Goal: Navigation & Orientation: Find specific page/section

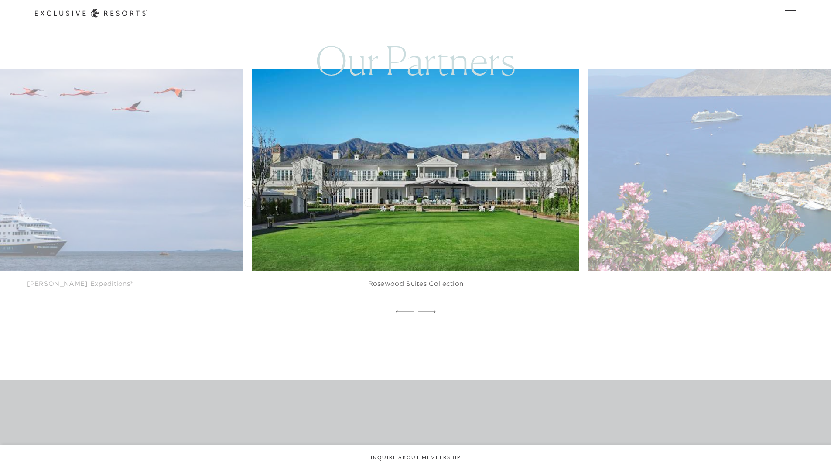
scroll to position [2582, 0]
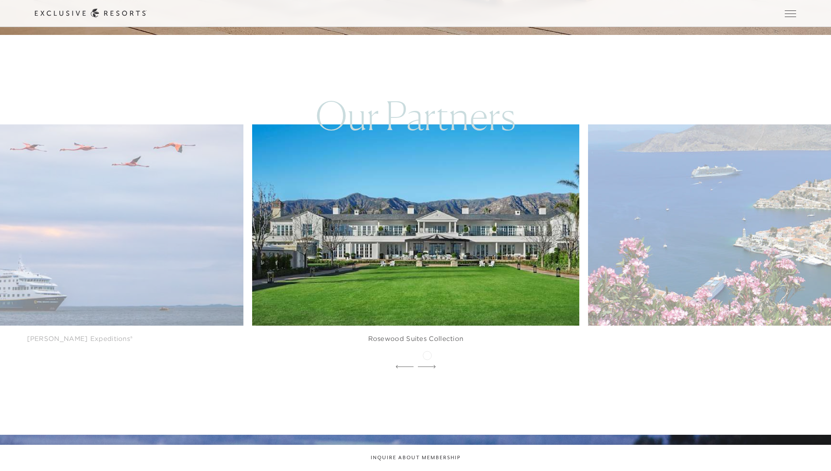
click at [427, 365] on icon at bounding box center [427, 366] width 18 height 3
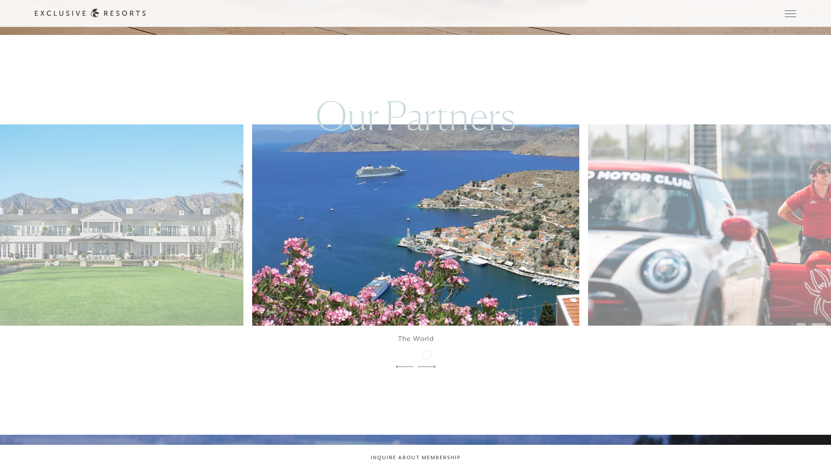
click at [427, 365] on icon at bounding box center [427, 366] width 18 height 3
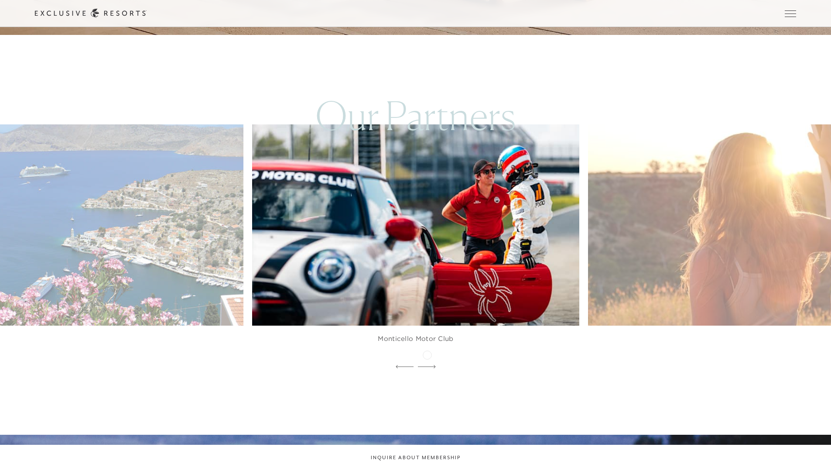
click at [427, 365] on icon at bounding box center [427, 366] width 18 height 3
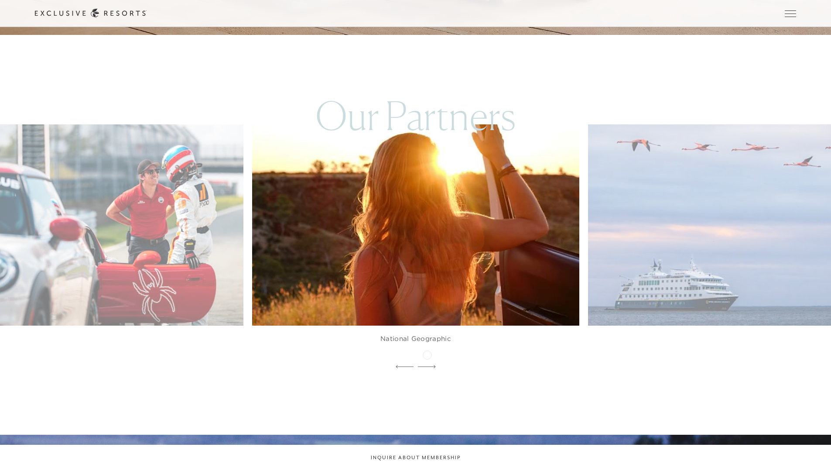
click at [427, 365] on icon at bounding box center [427, 366] width 18 height 3
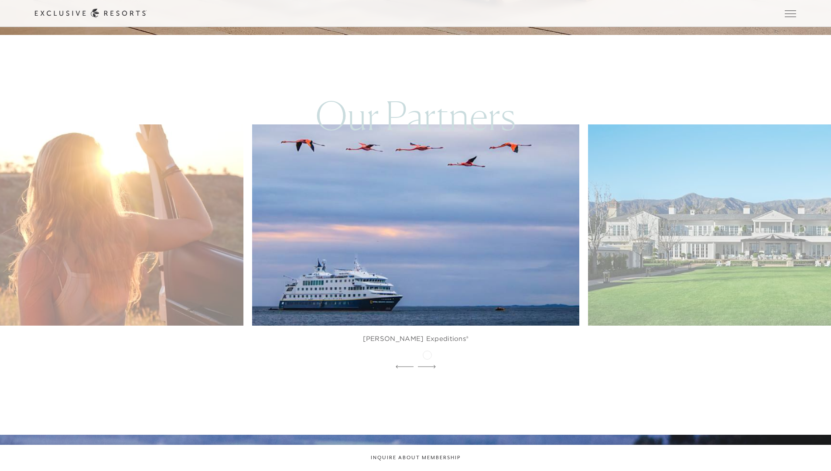
click at [427, 365] on icon at bounding box center [427, 366] width 18 height 3
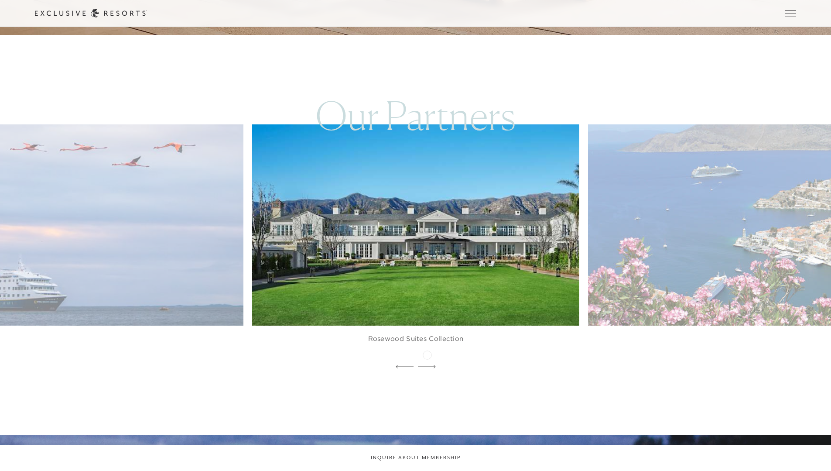
click at [427, 365] on icon at bounding box center [427, 366] width 18 height 3
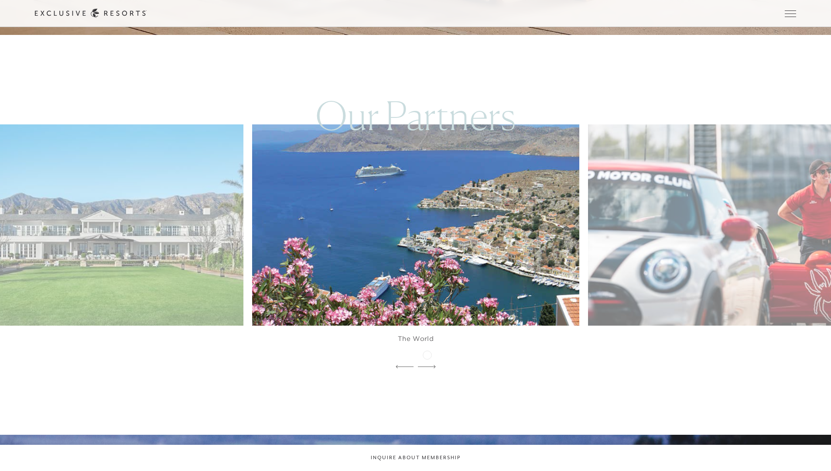
click at [427, 365] on icon at bounding box center [427, 366] width 18 height 3
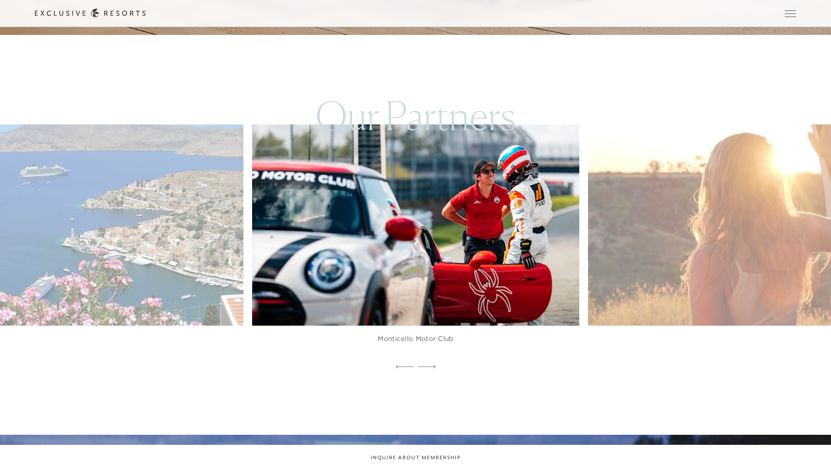
click at [427, 365] on icon at bounding box center [427, 366] width 18 height 3
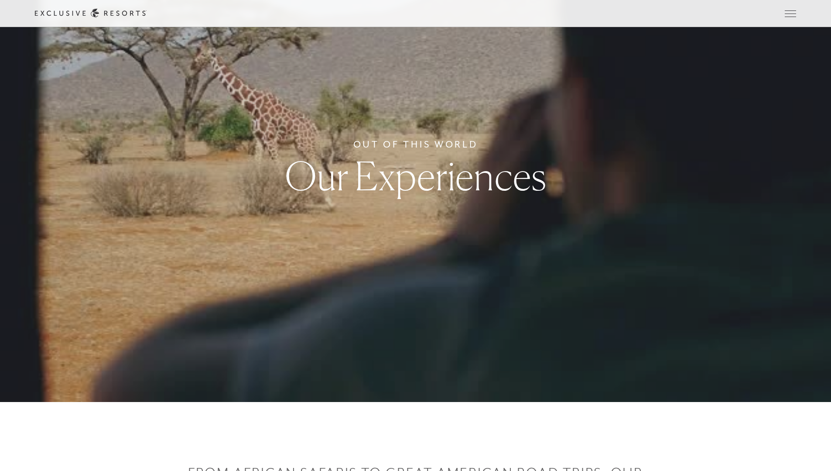
scroll to position [0, 0]
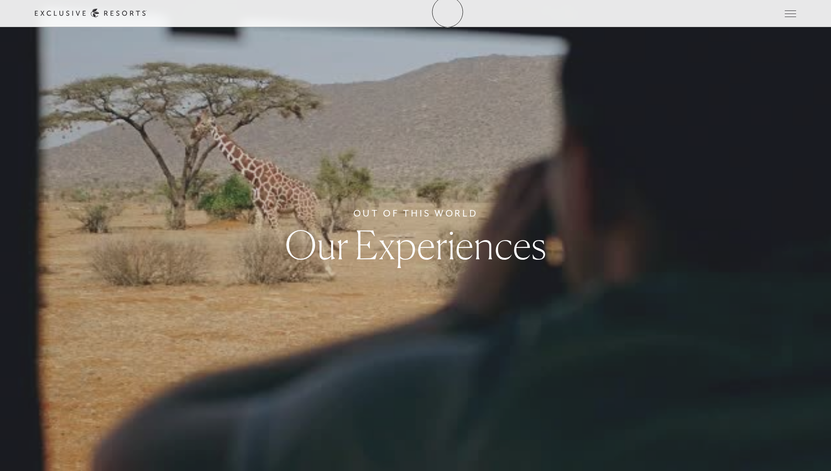
click at [147, 12] on icon at bounding box center [91, 13] width 112 height 9
